Goal: Transaction & Acquisition: Subscribe to service/newsletter

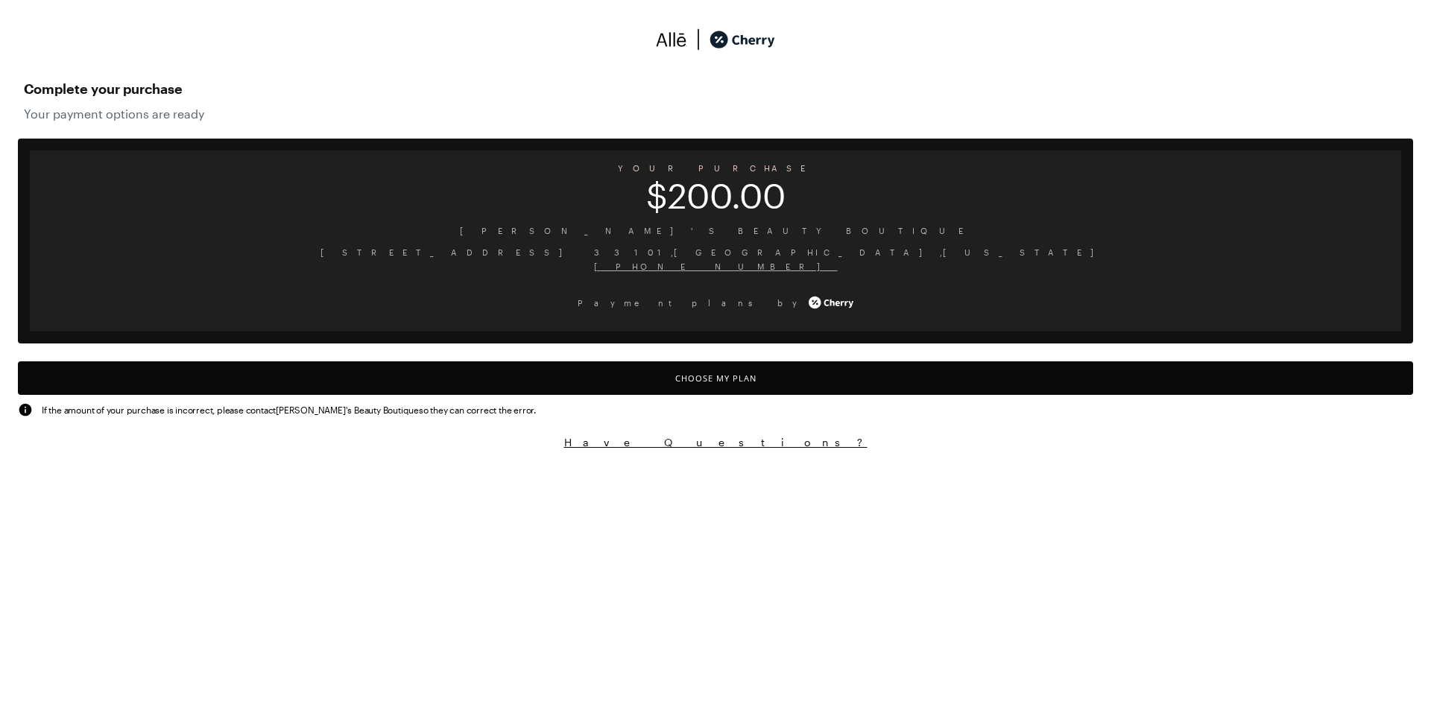
click at [688, 382] on button "Choose My Plan" at bounding box center [715, 379] width 1395 height 34
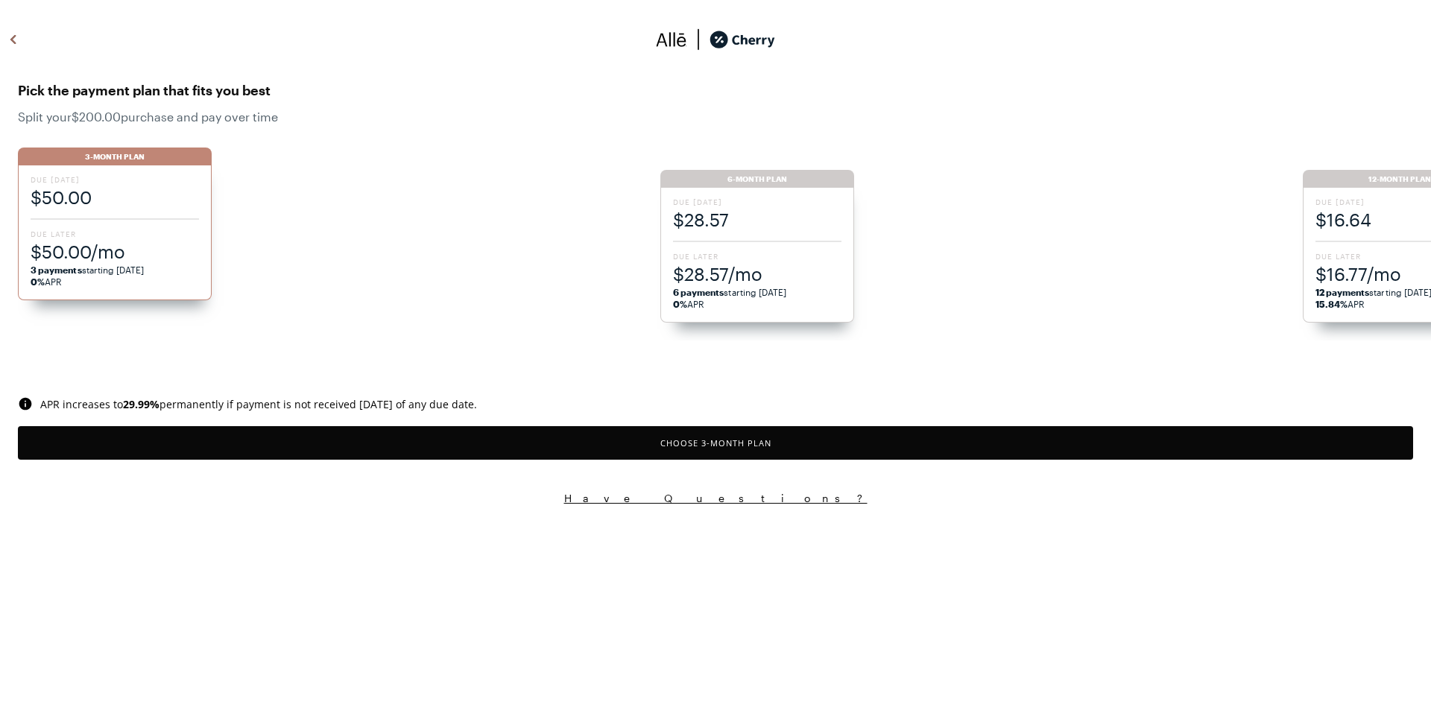
click at [751, 263] on span "$28.57/mo" at bounding box center [757, 274] width 168 height 25
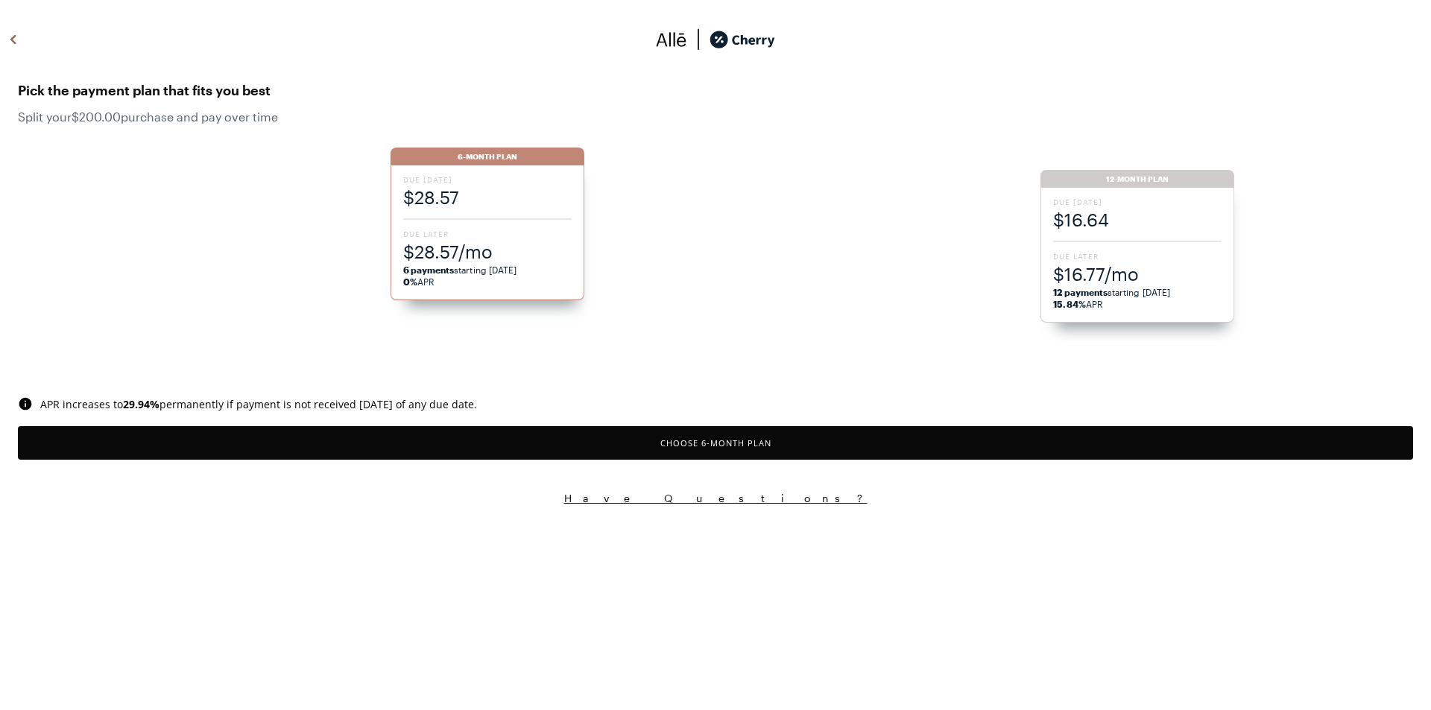
click at [713, 441] on button "Choose 6 -Month Plan" at bounding box center [715, 443] width 1395 height 34
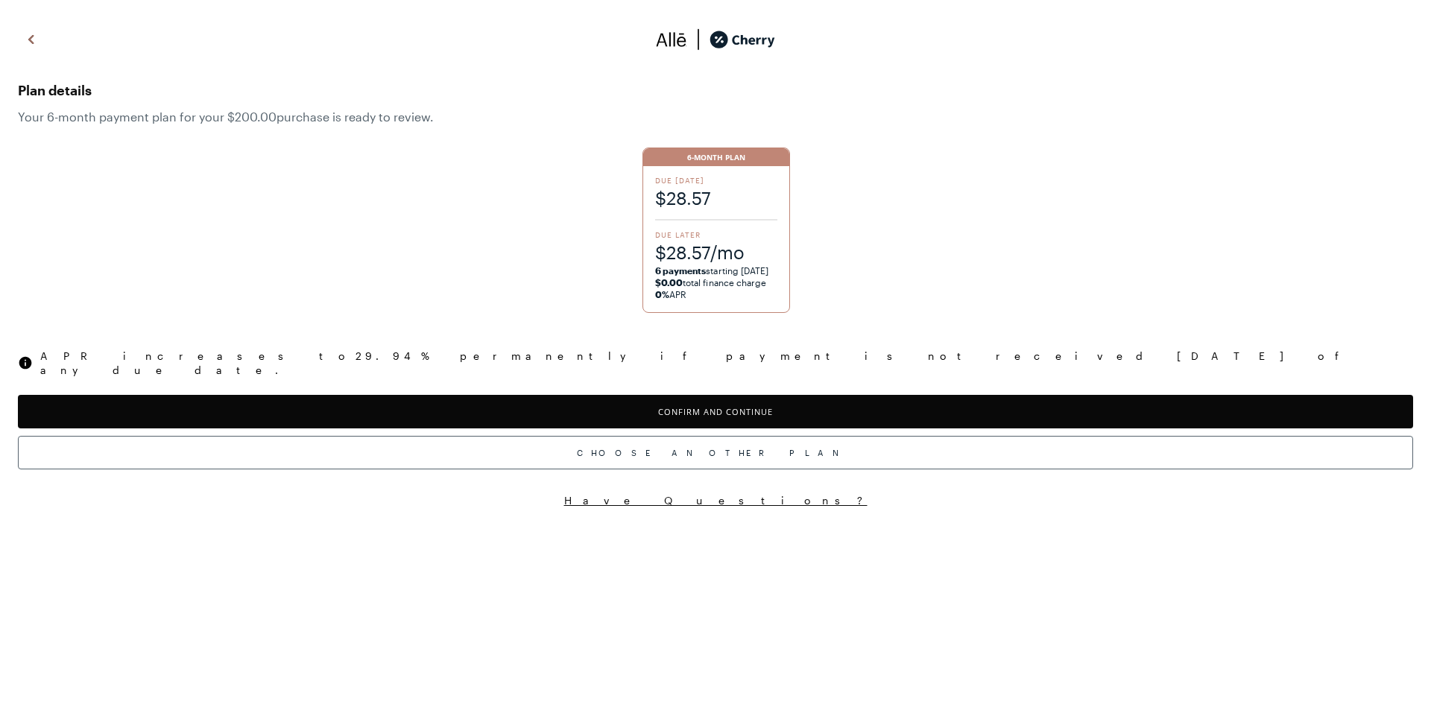
click at [704, 400] on button "Confirm and Continue" at bounding box center [715, 412] width 1395 height 34
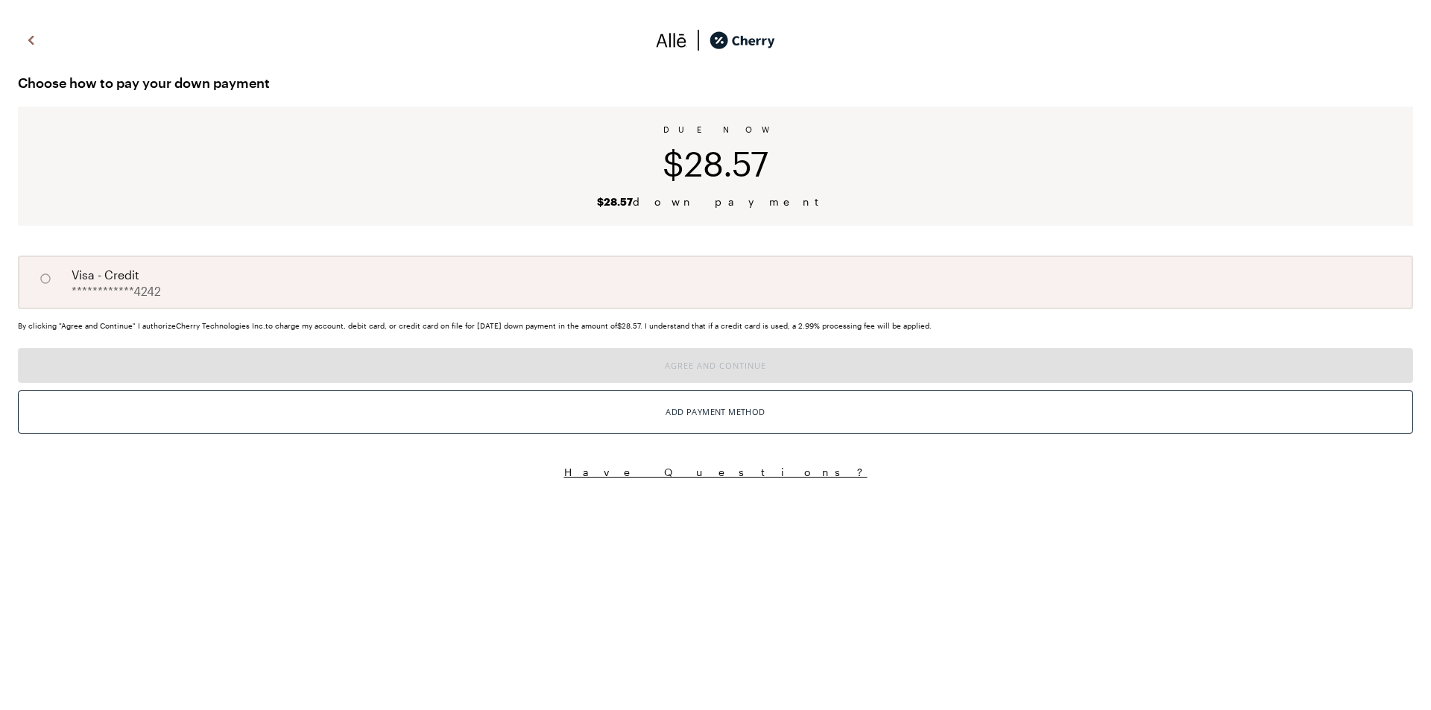
click at [644, 299] on div "**********" at bounding box center [715, 283] width 1395 height 54
radio input "true"
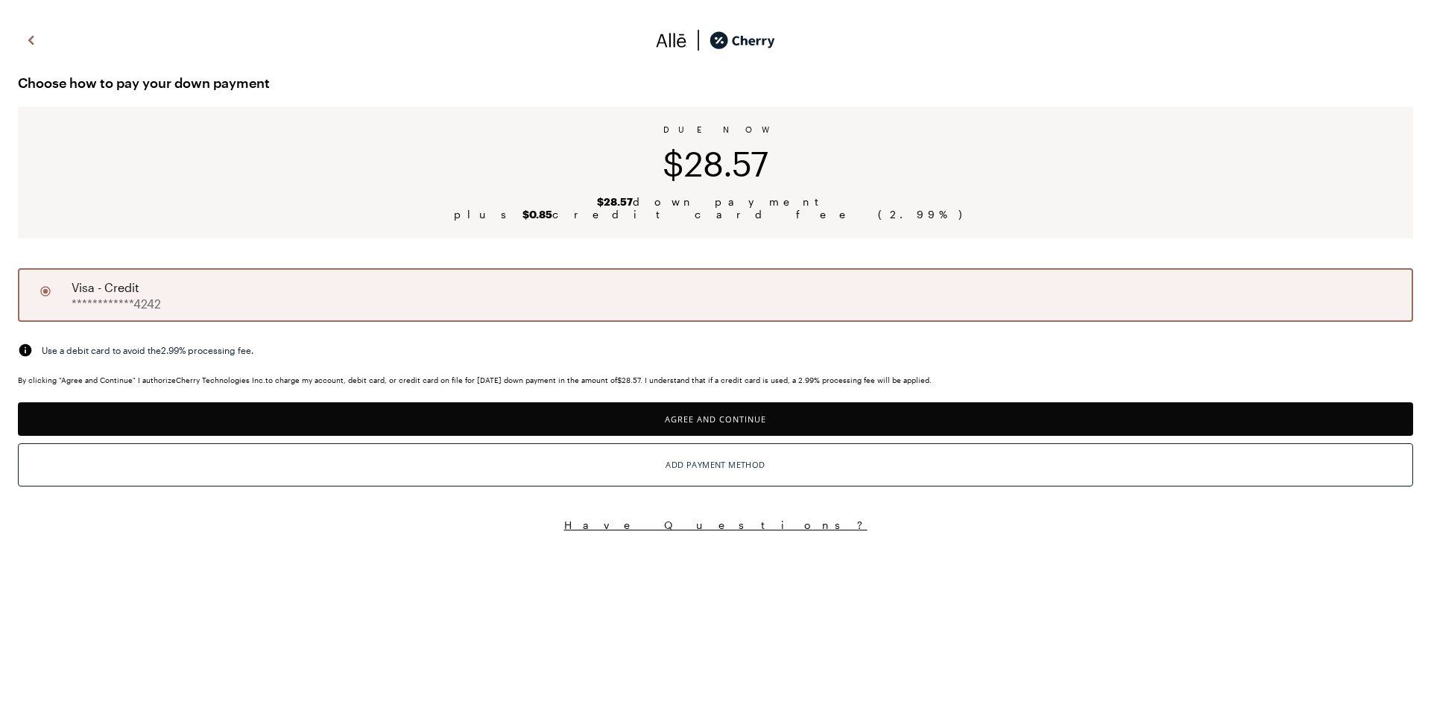
click at [682, 417] on button "Agree and Continue" at bounding box center [715, 420] width 1395 height 34
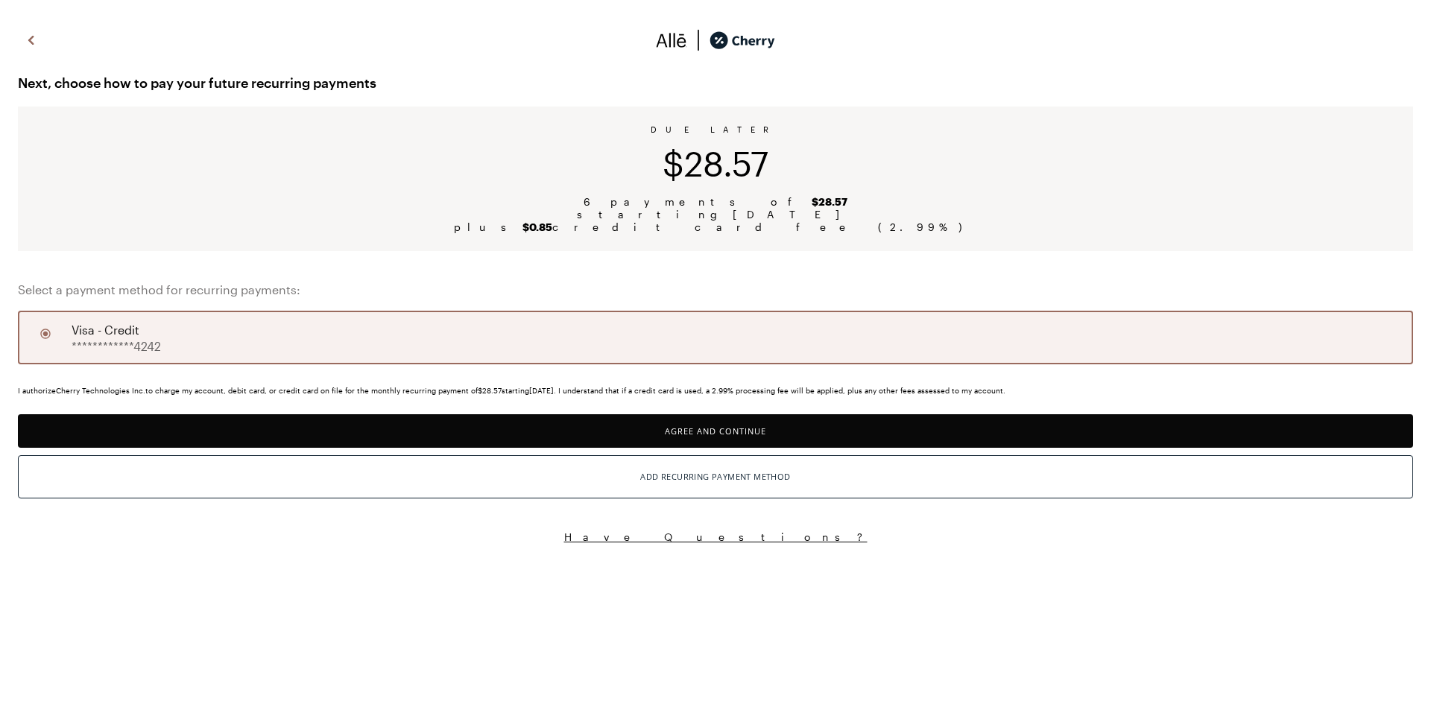
click at [683, 431] on button "Agree and Continue" at bounding box center [715, 431] width 1395 height 34
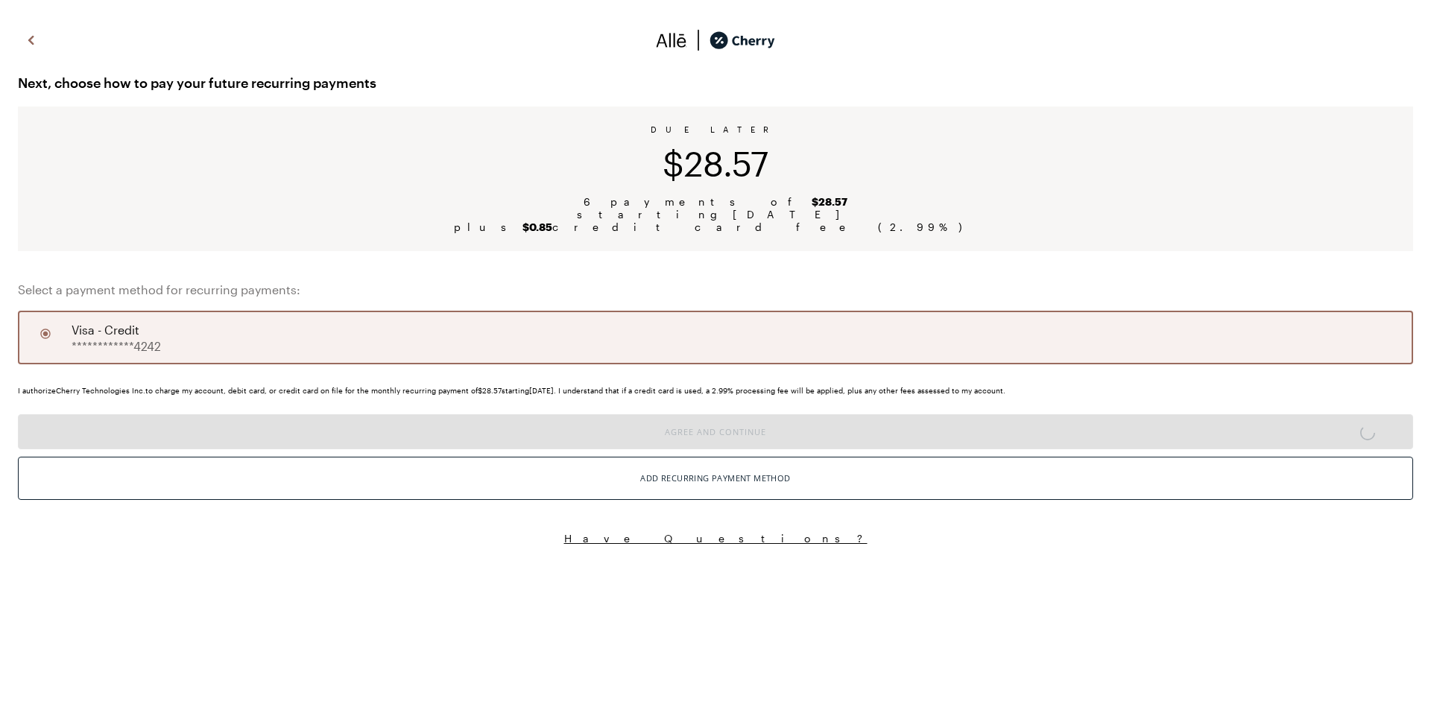
click at [689, 343] on div "**********" at bounding box center [715, 338] width 1395 height 54
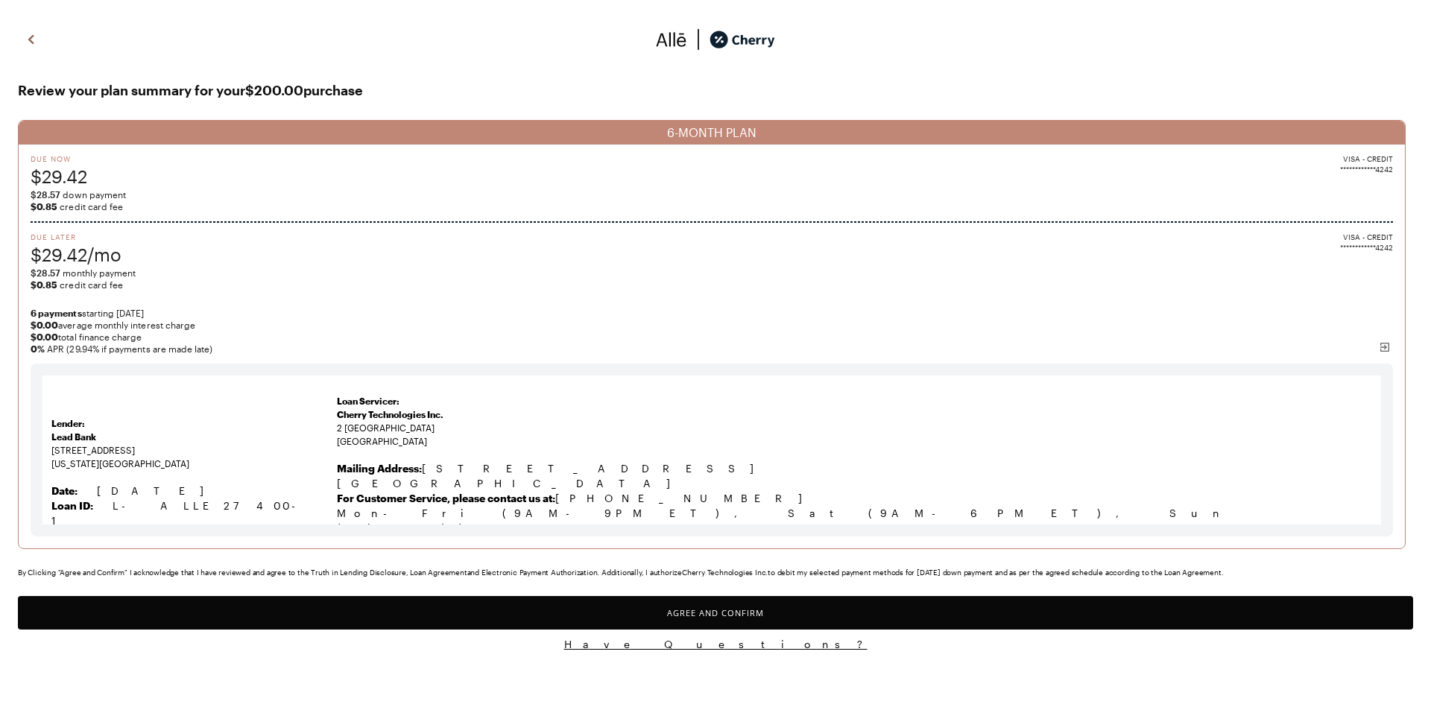
click at [734, 610] on button "Agree and Confirm" at bounding box center [715, 613] width 1395 height 34
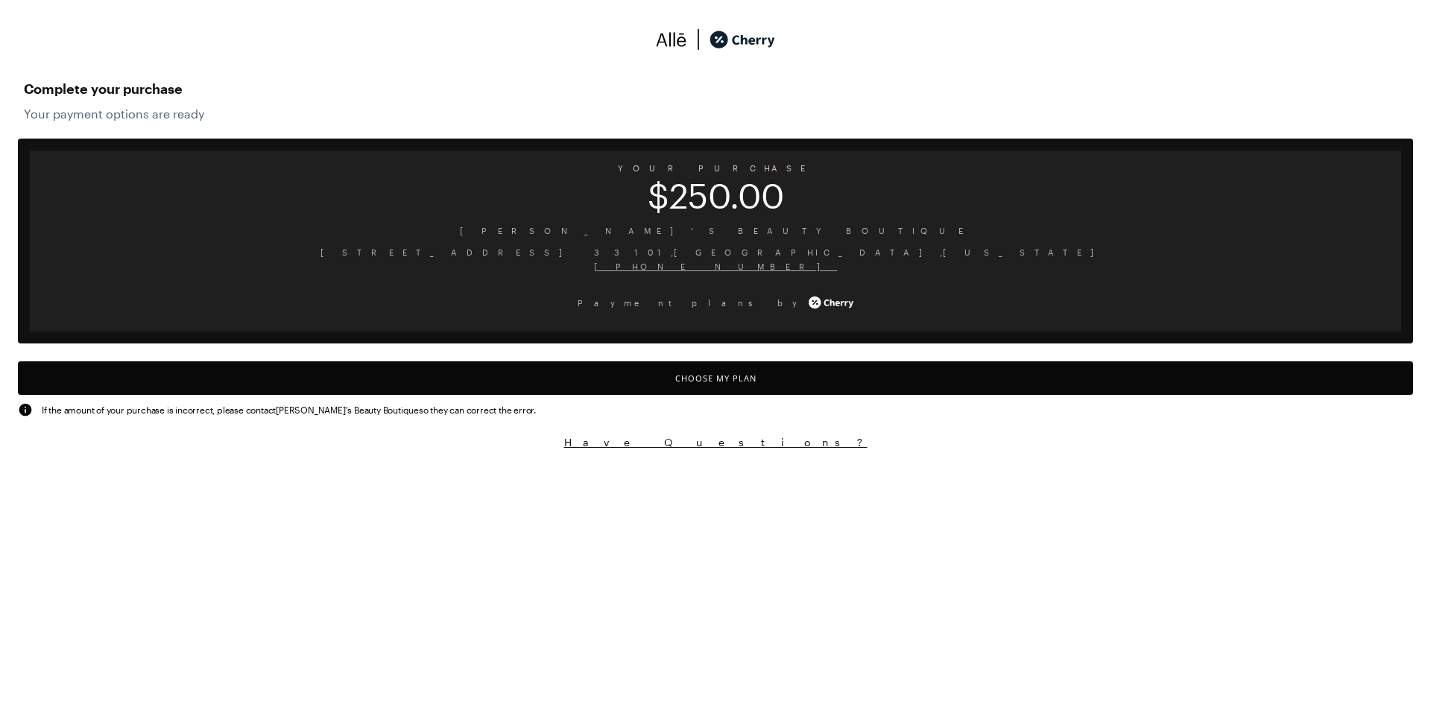
click at [667, 385] on button "Choose My Plan" at bounding box center [715, 379] width 1395 height 34
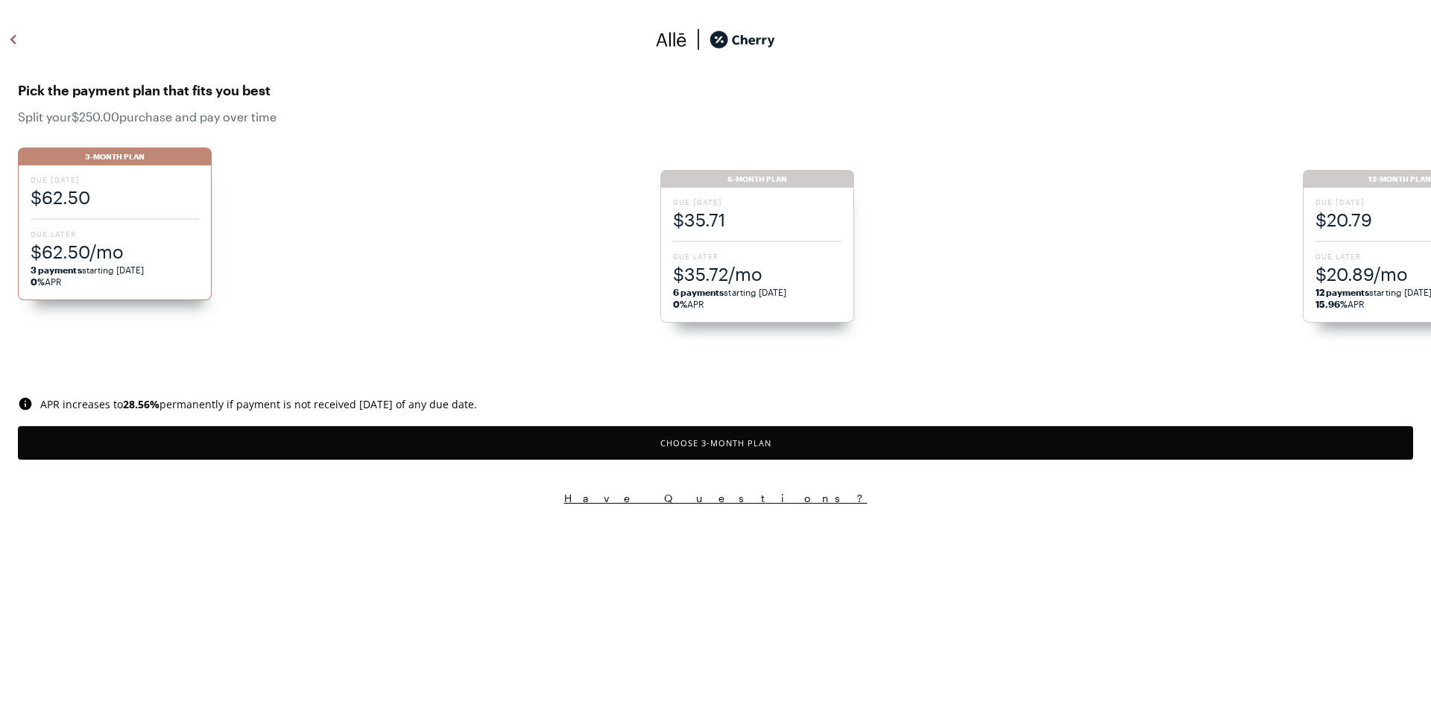
click at [659, 451] on button "Choose 3 -Month Plan" at bounding box center [715, 443] width 1395 height 34
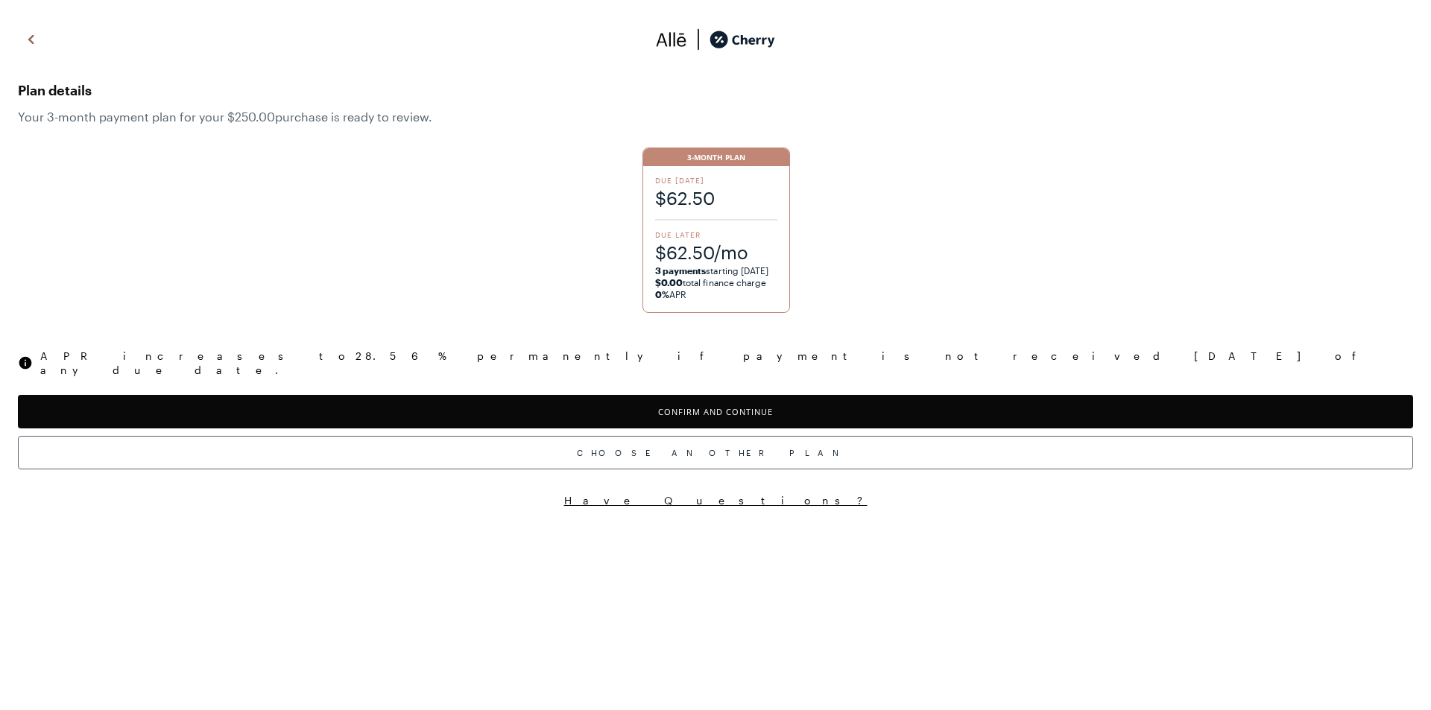
click at [640, 405] on button "Confirm and Continue" at bounding box center [715, 412] width 1395 height 34
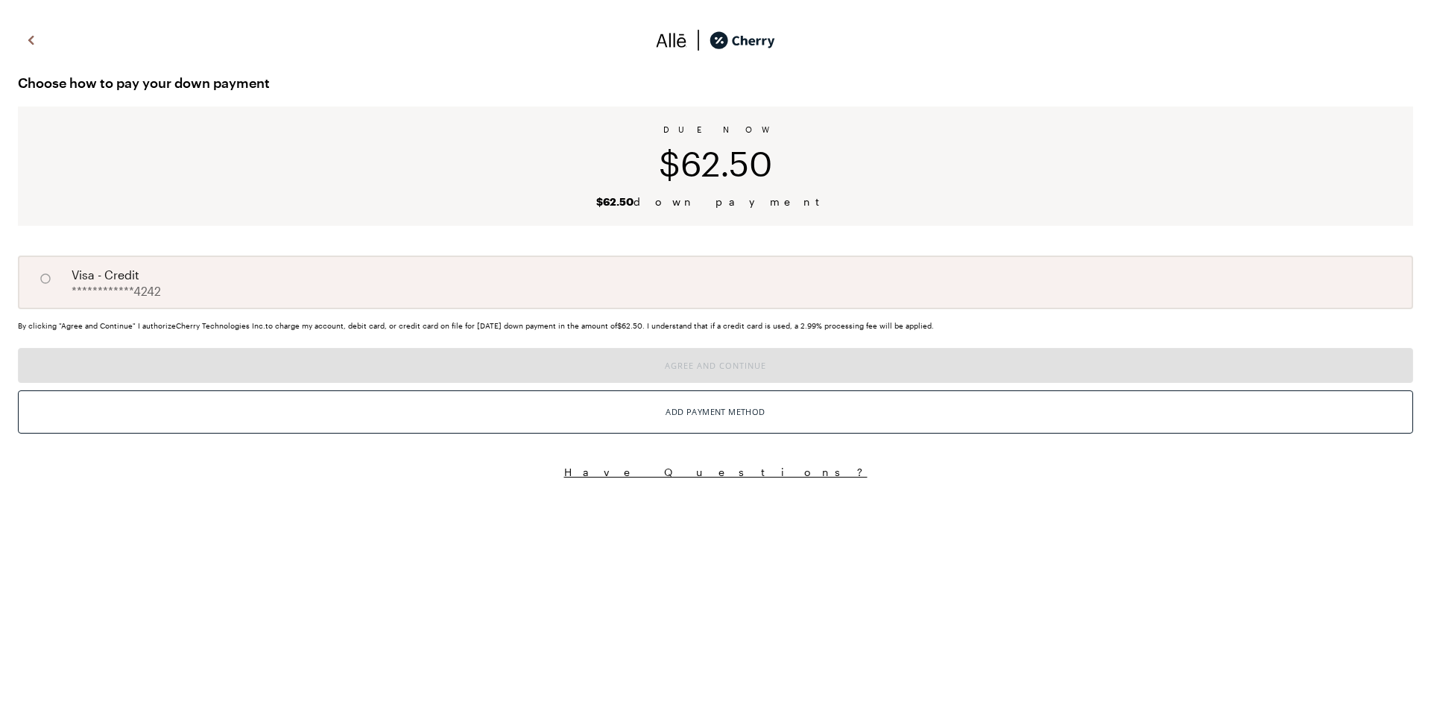
click at [594, 286] on div "**********" at bounding box center [715, 283] width 1395 height 54
radio input "true"
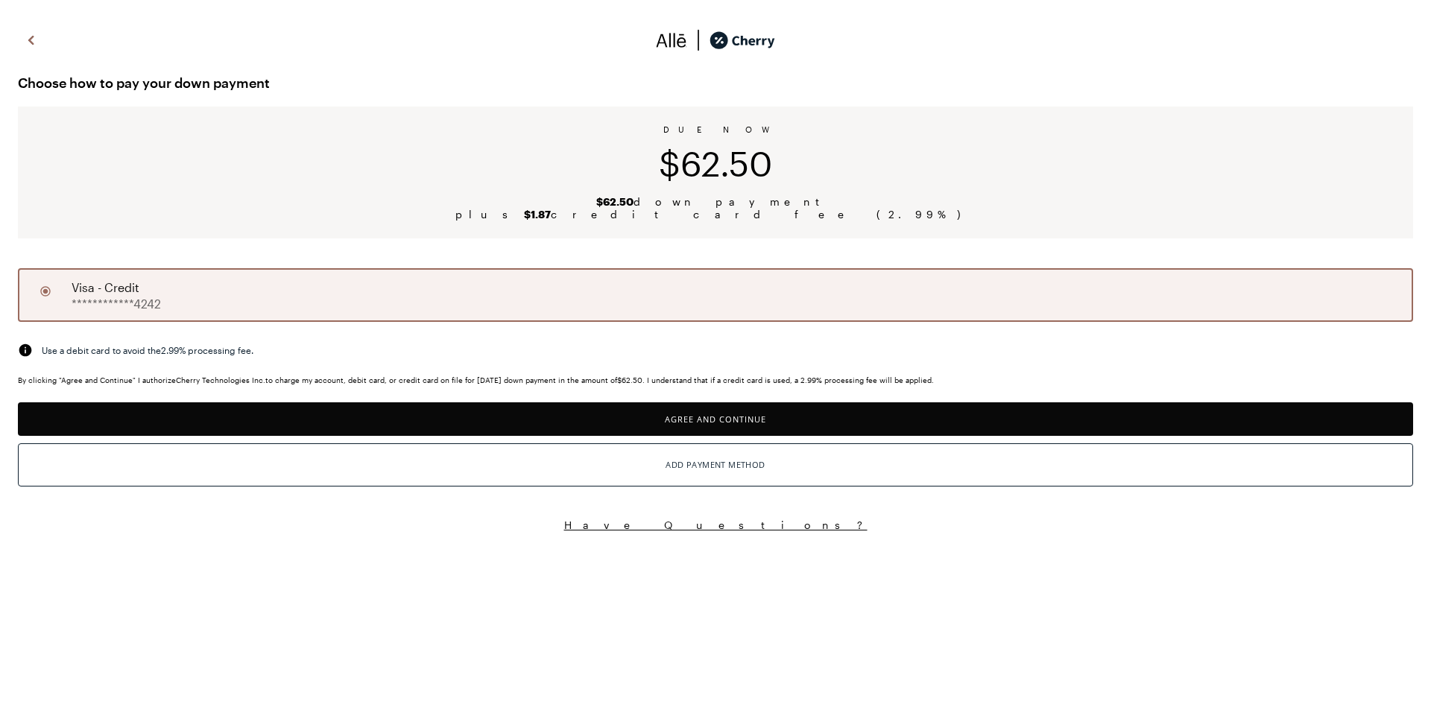
click at [622, 431] on button "Agree and Continue" at bounding box center [715, 420] width 1395 height 34
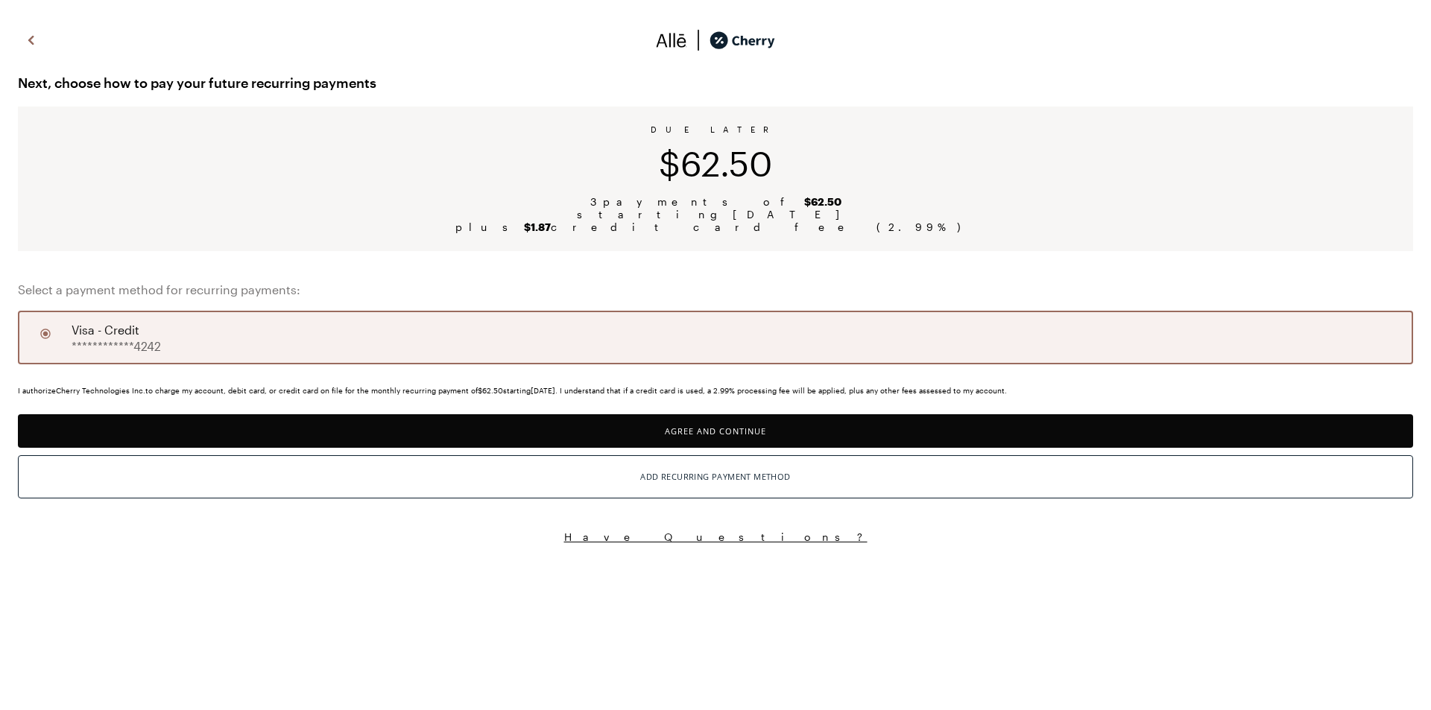
click at [629, 429] on button "Agree and Continue" at bounding box center [715, 431] width 1395 height 34
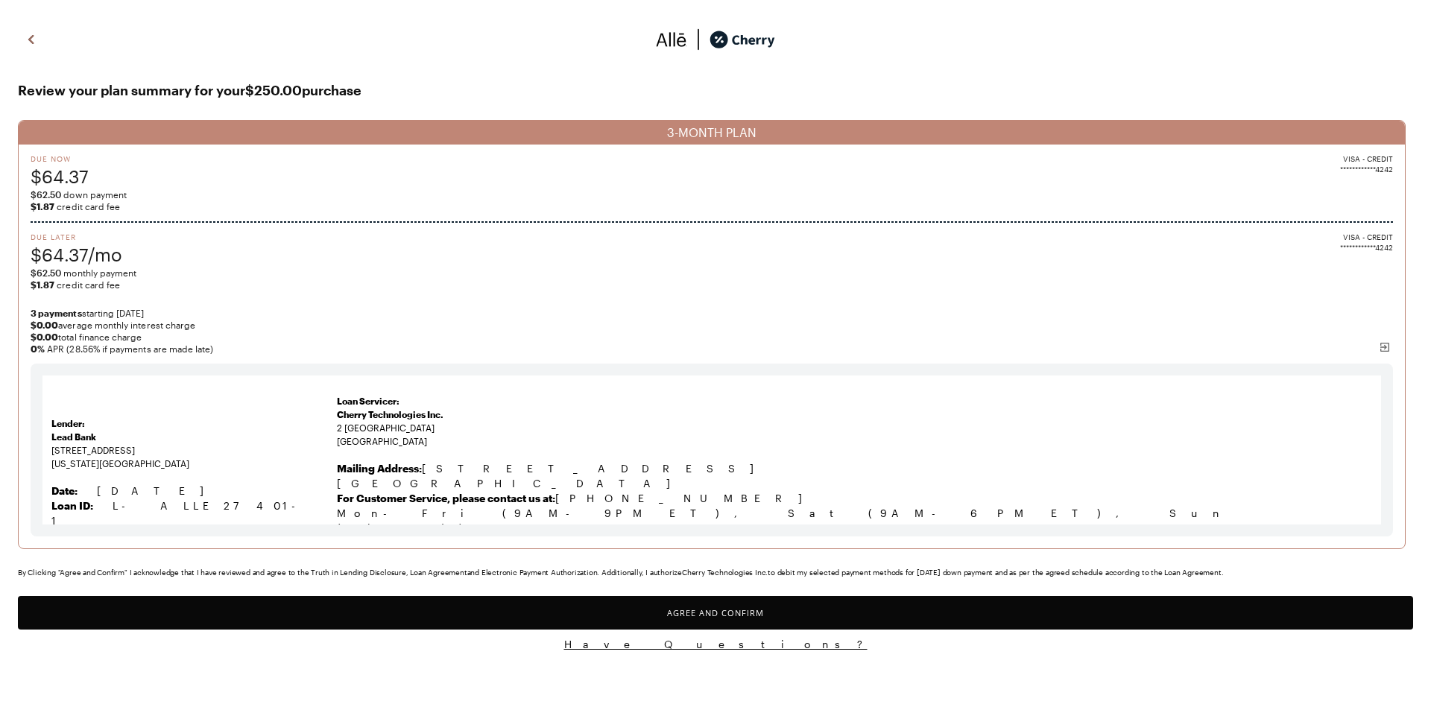
click at [699, 611] on button "Agree and Confirm" at bounding box center [715, 613] width 1395 height 34
